Goal: Navigation & Orientation: Find specific page/section

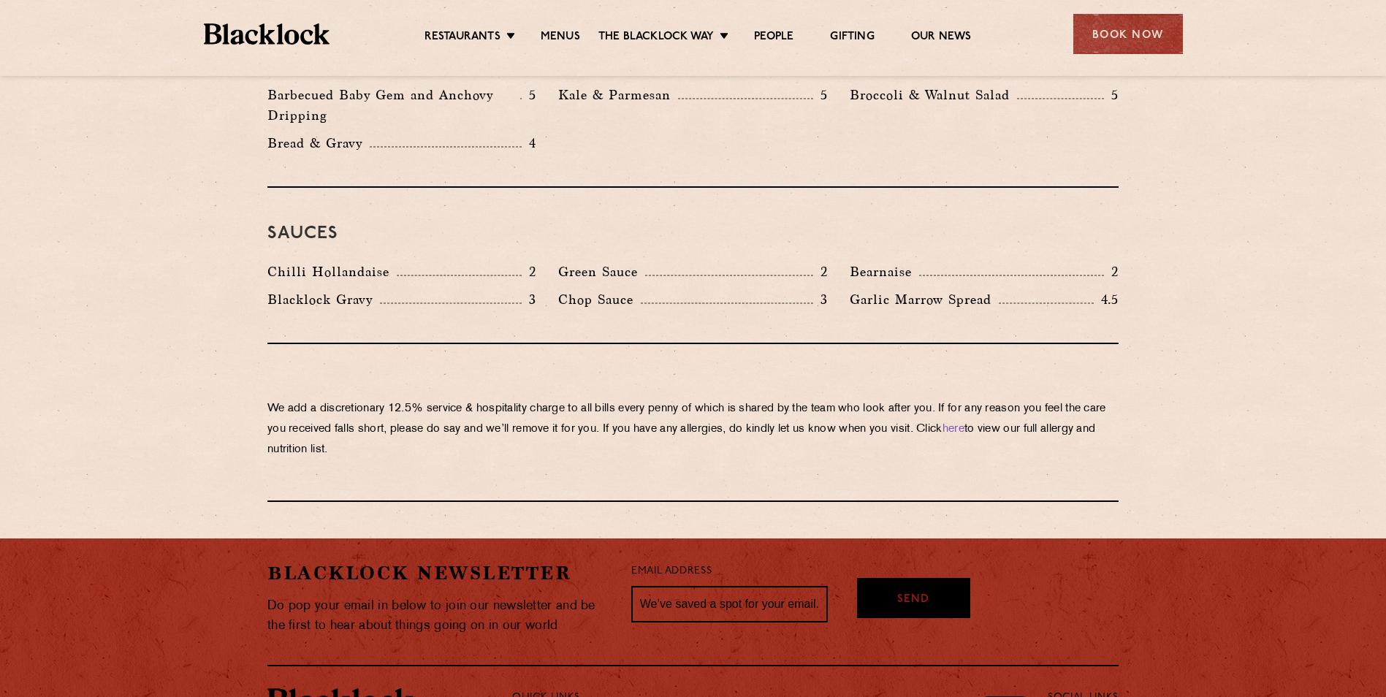
scroll to position [2453, 0]
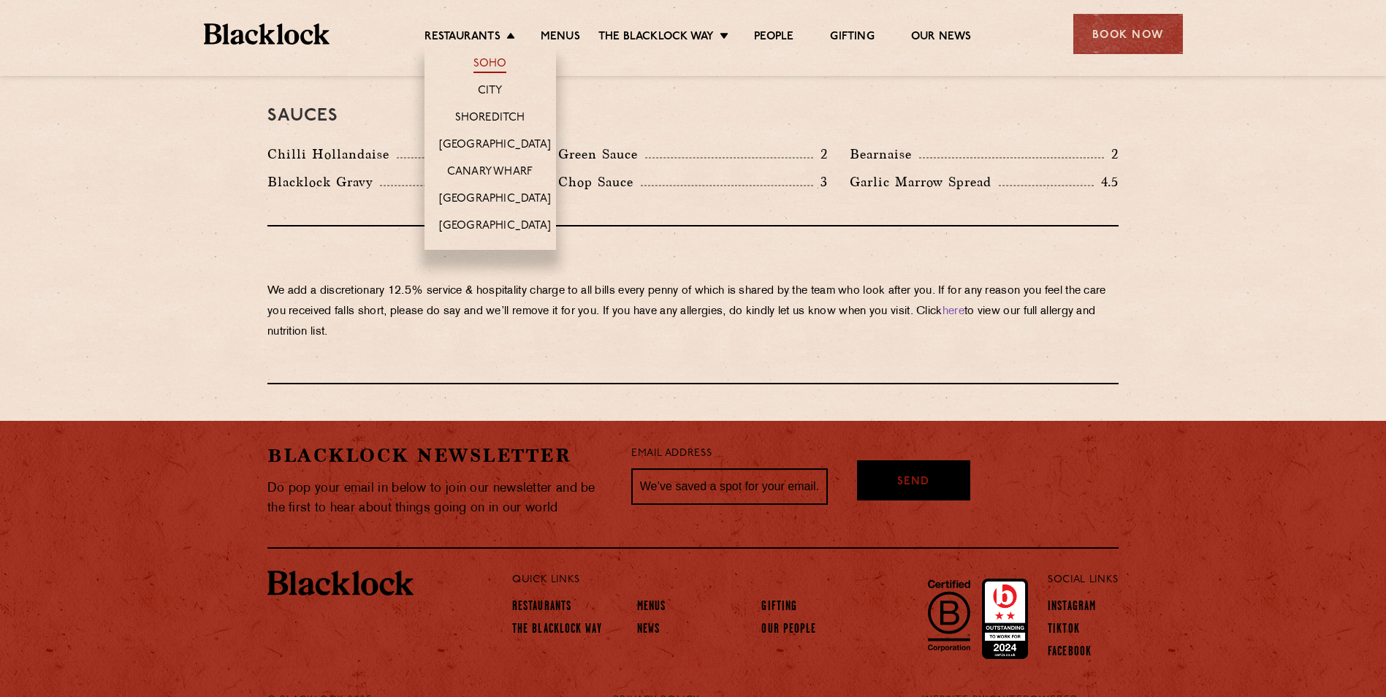
click at [484, 60] on link "Soho" at bounding box center [490, 65] width 34 height 16
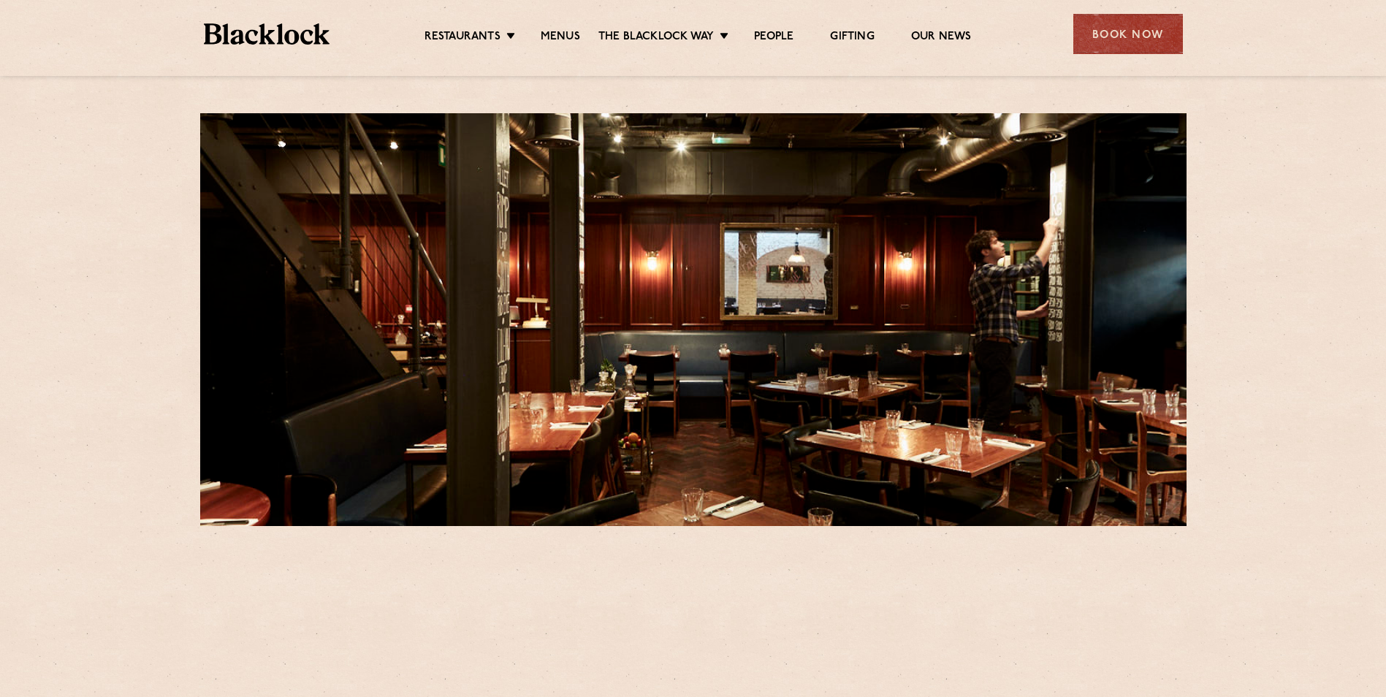
click at [484, 60] on div "Restaurants Soho City Shoreditch Covent Garden Canary Wharf Manchester Birmingh…" at bounding box center [693, 32] width 1023 height 65
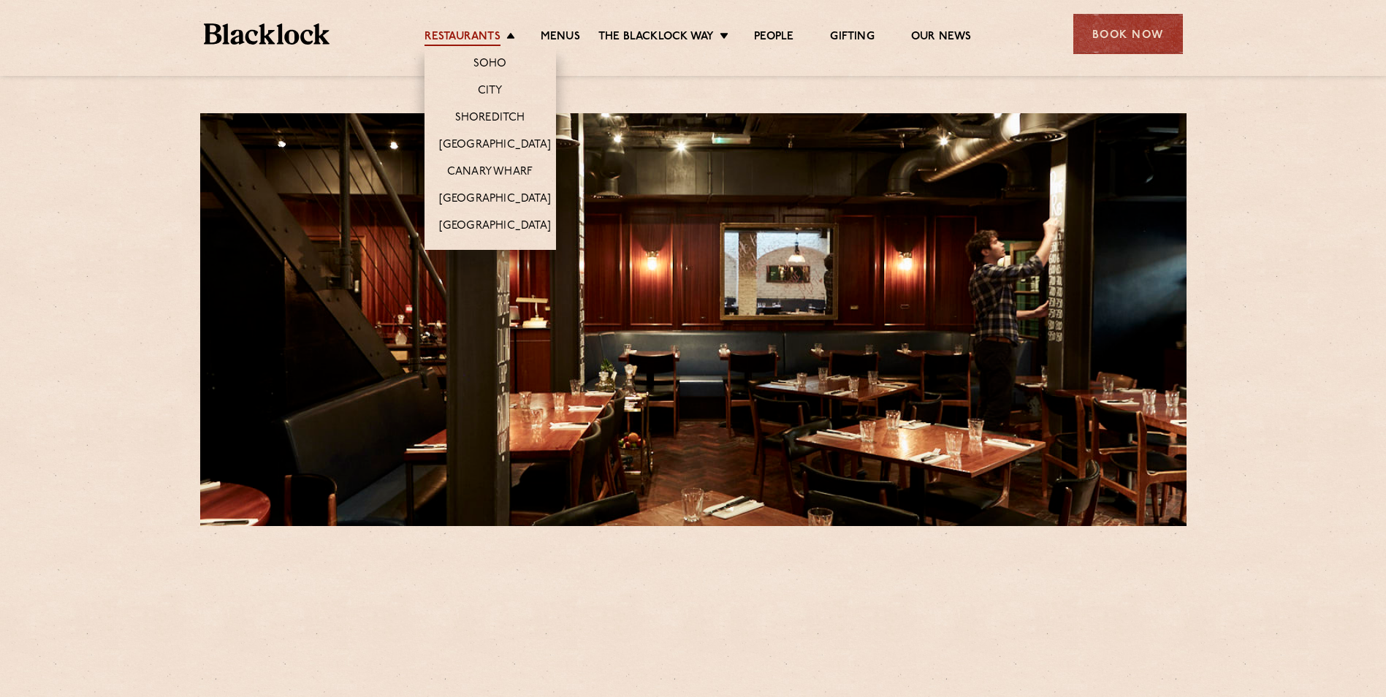
click at [481, 34] on link "Restaurants" at bounding box center [462, 38] width 76 height 16
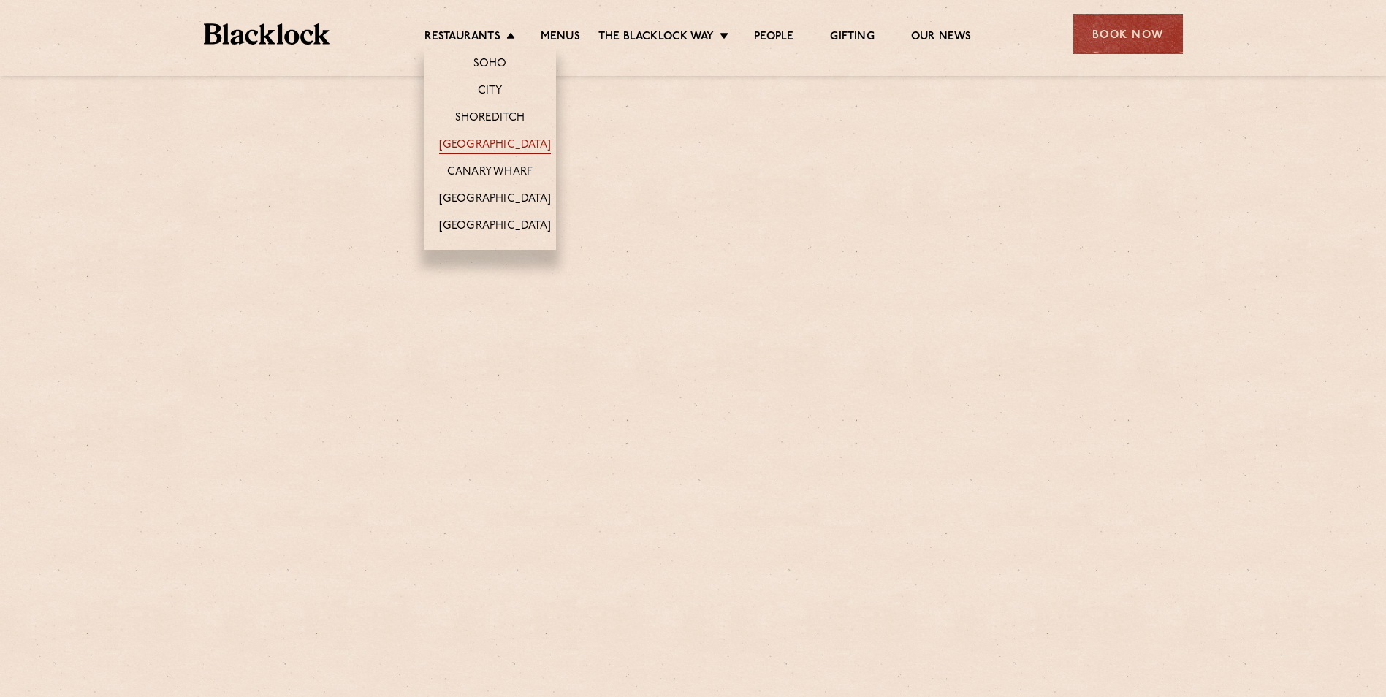
click at [471, 153] on link "[GEOGRAPHIC_DATA]" at bounding box center [495, 146] width 112 height 16
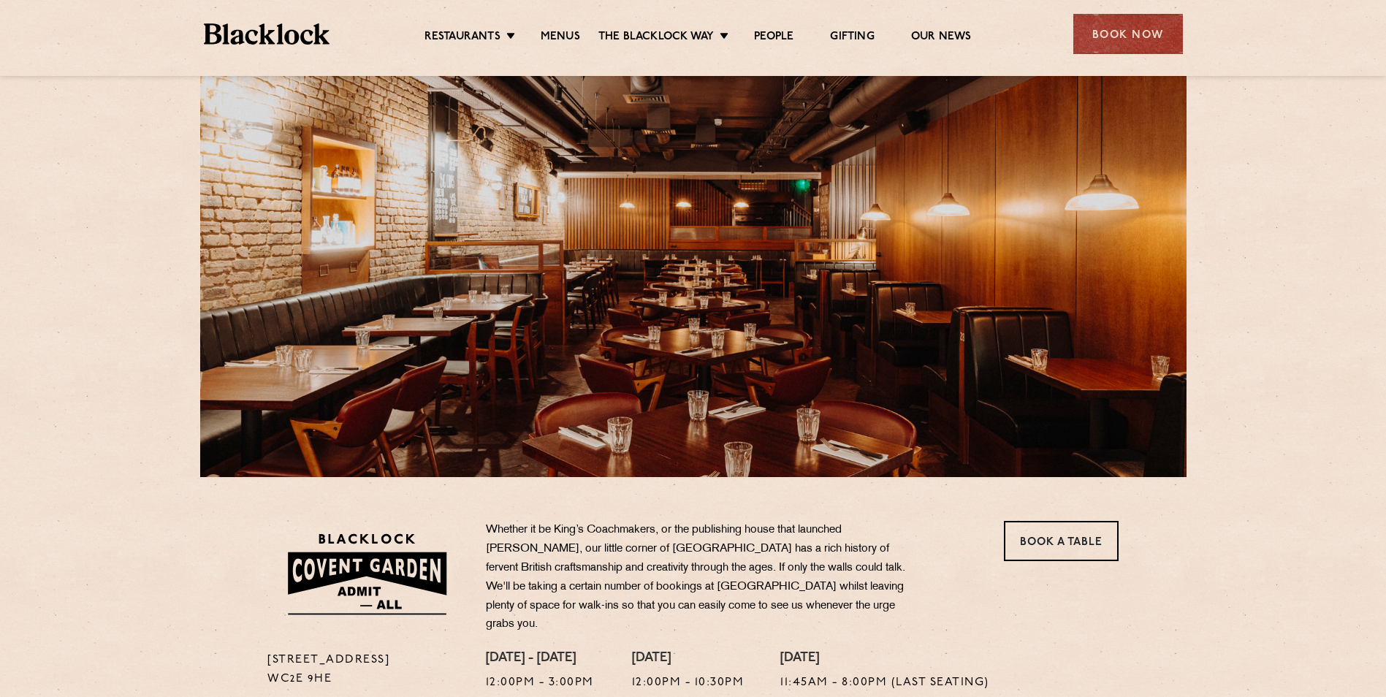
scroll to position [146, 0]
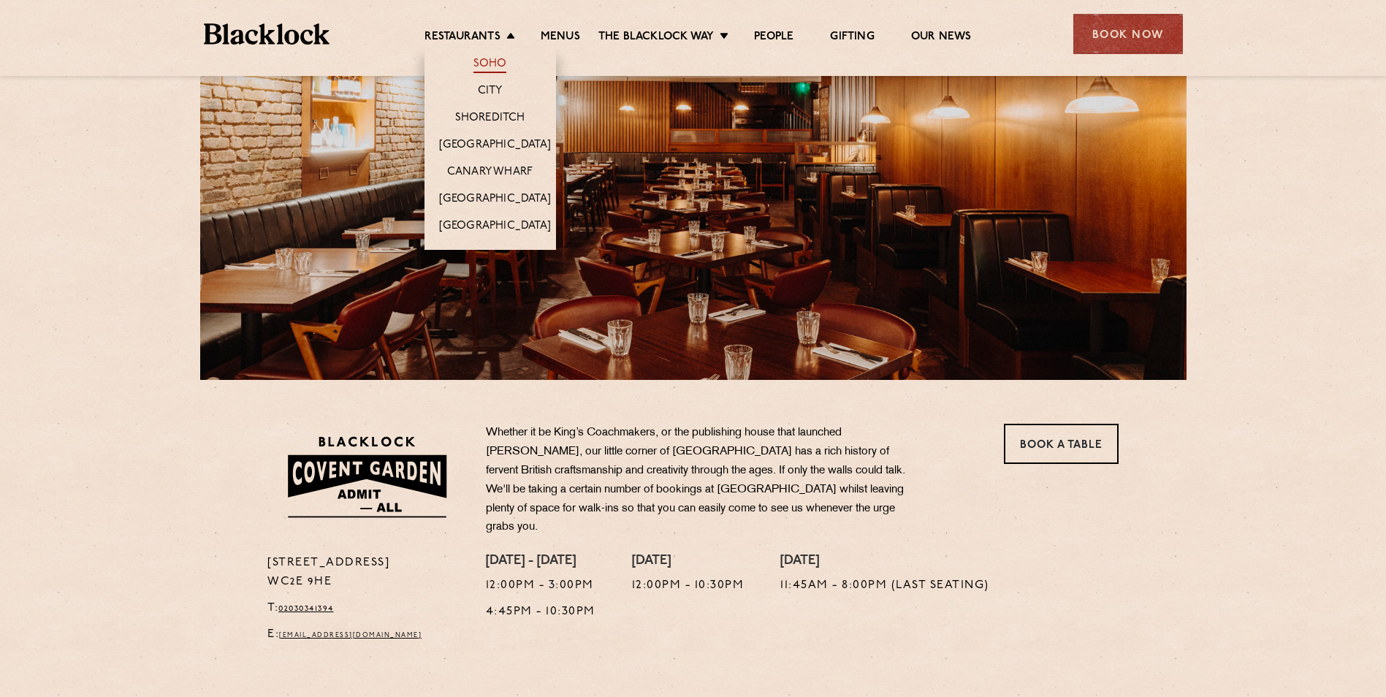
click at [489, 58] on link "Soho" at bounding box center [490, 65] width 34 height 16
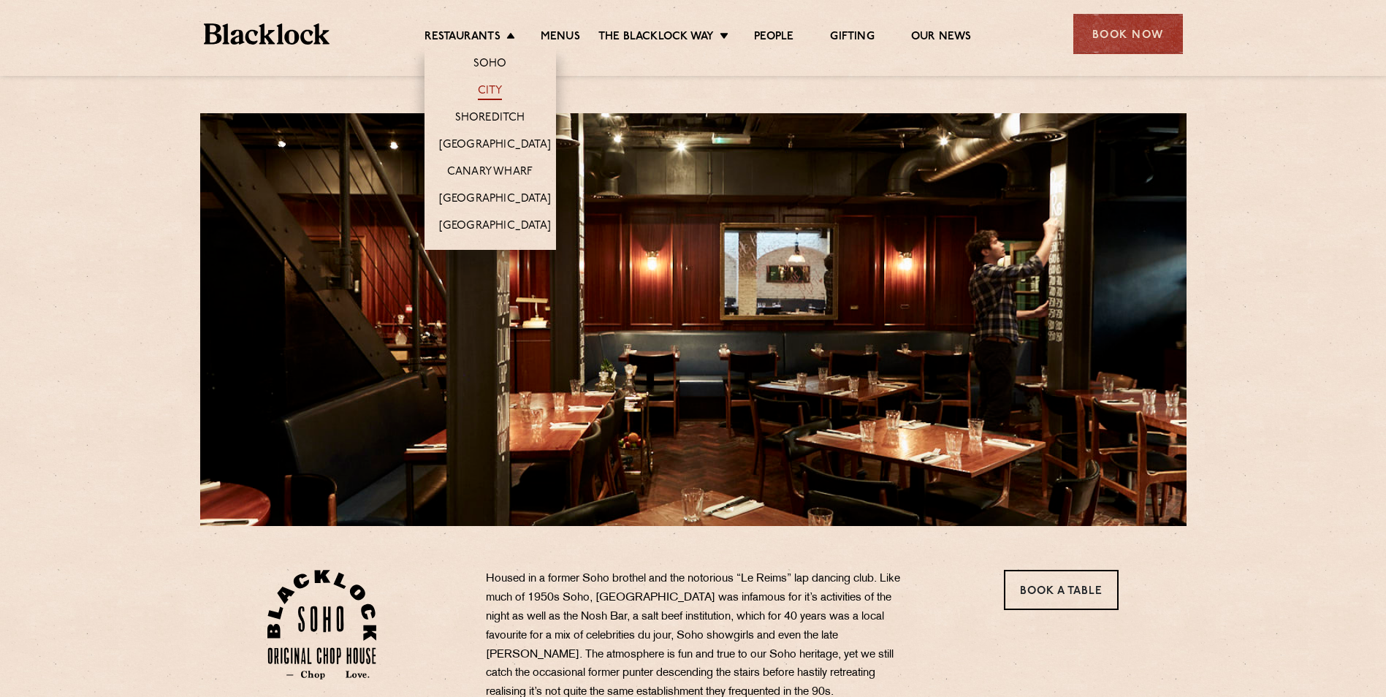
click at [481, 96] on link "City" at bounding box center [490, 92] width 25 height 16
